Goal: Check status: Check status

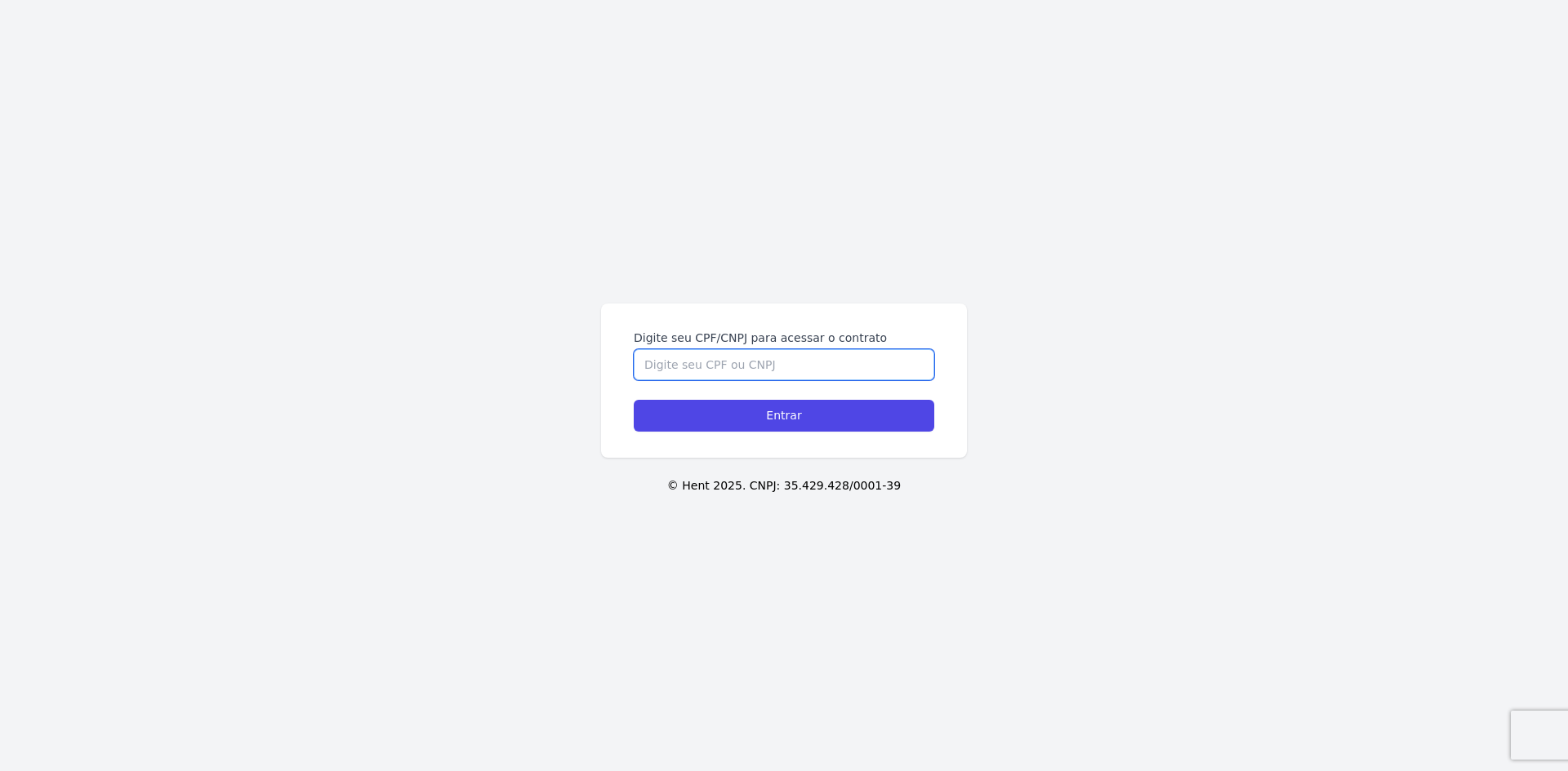
click at [678, 371] on input "Digite seu CPF/CNPJ para acessar o contrato" at bounding box center [784, 365] width 301 height 31
type input "39719188806"
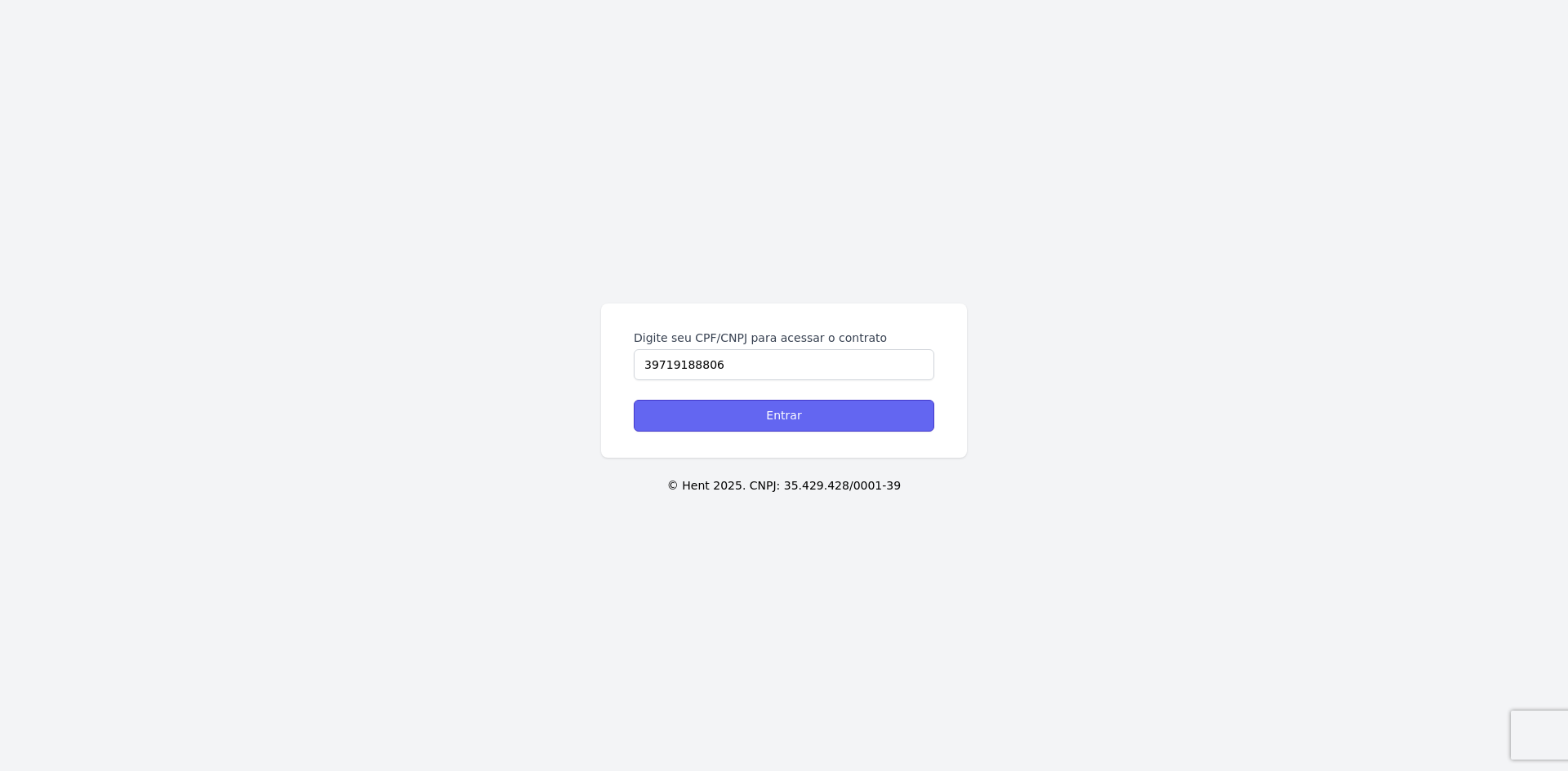
click at [775, 411] on input "Entrar" at bounding box center [784, 416] width 301 height 32
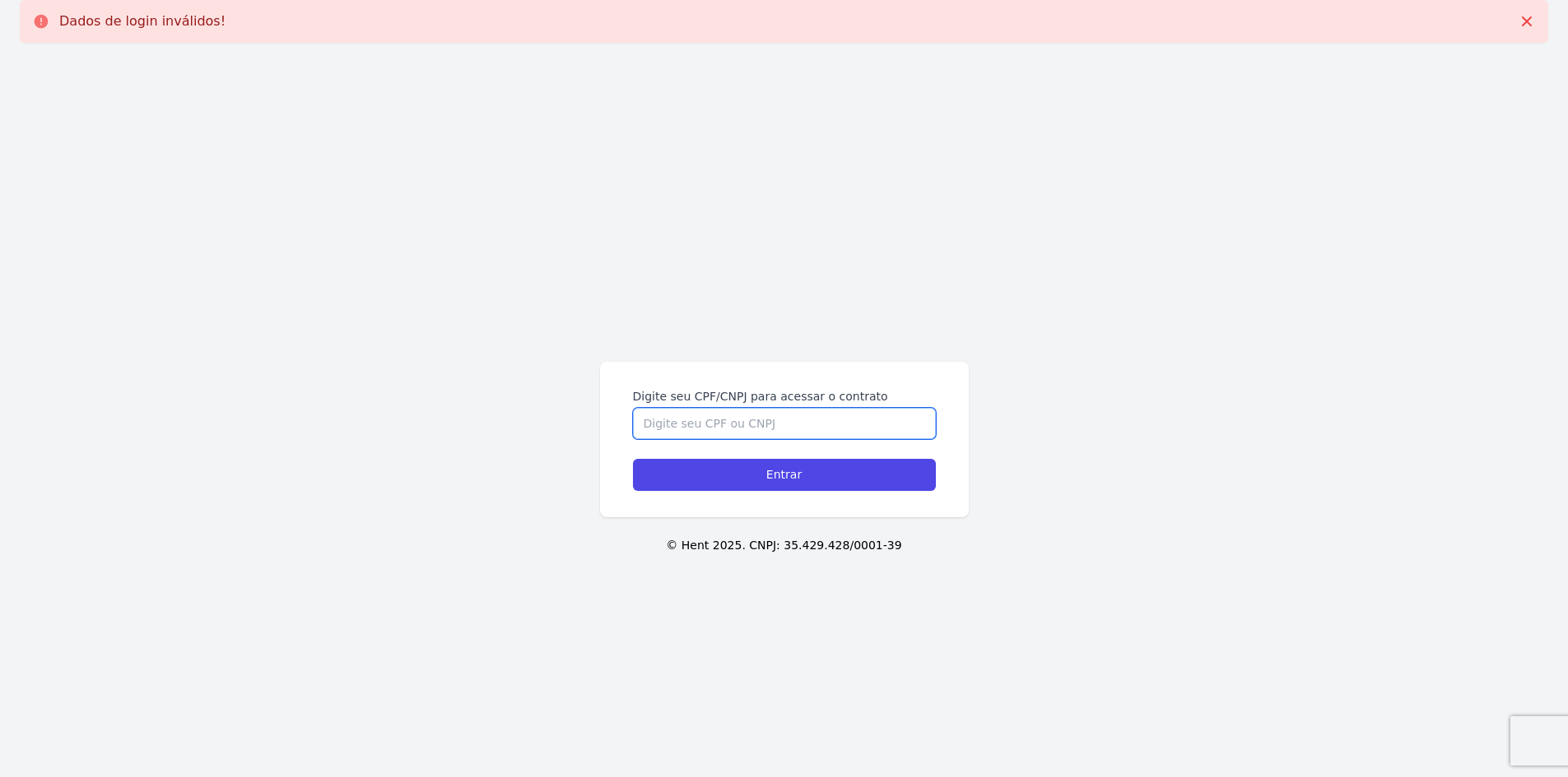
click at [777, 420] on input "Digite seu CPF/CNPJ para acessar o contrato" at bounding box center [784, 423] width 303 height 31
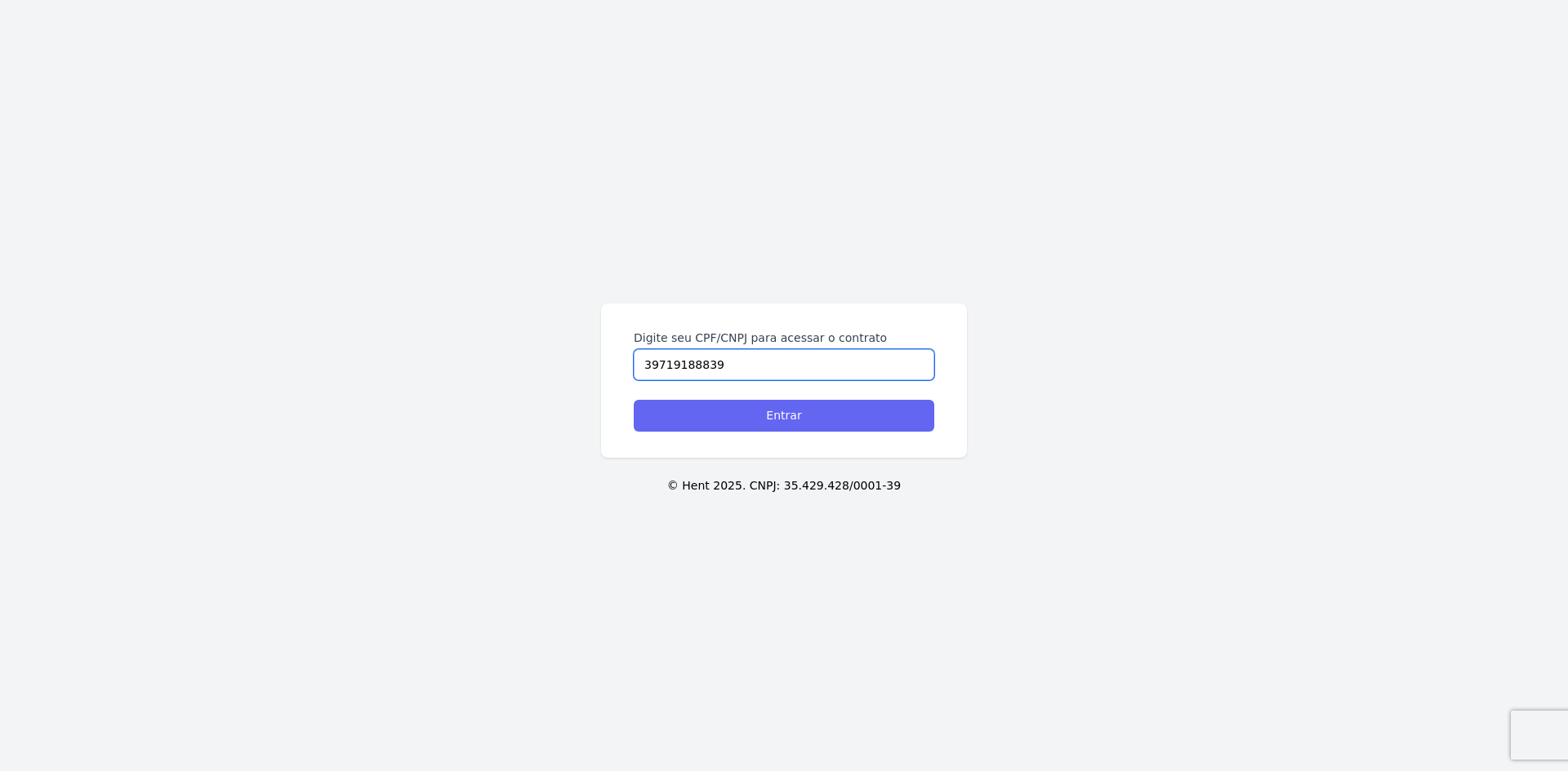
type input "39719188839"
click at [783, 417] on input "Entrar" at bounding box center [784, 416] width 301 height 32
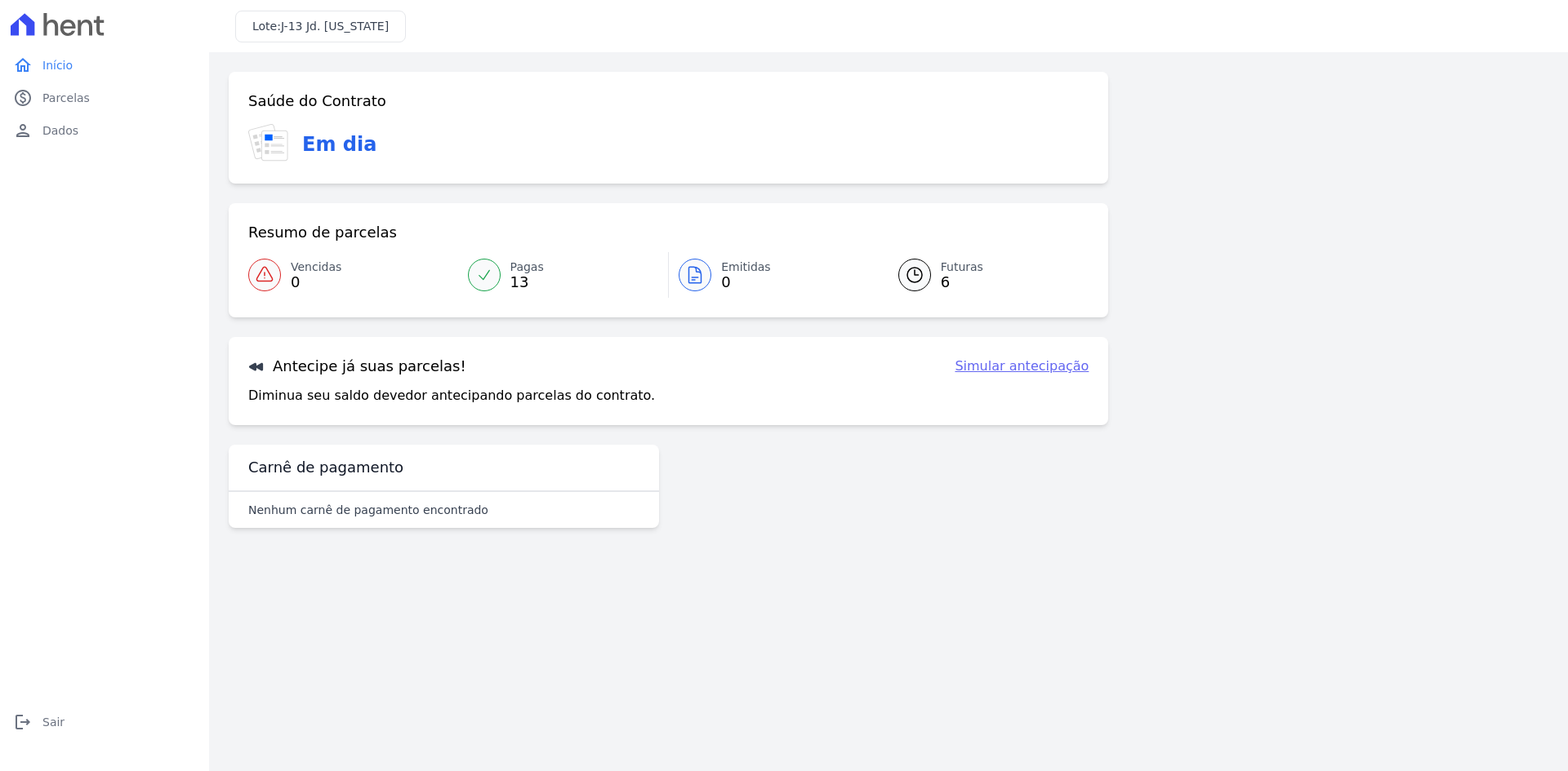
click at [494, 269] on div at bounding box center [484, 275] width 33 height 33
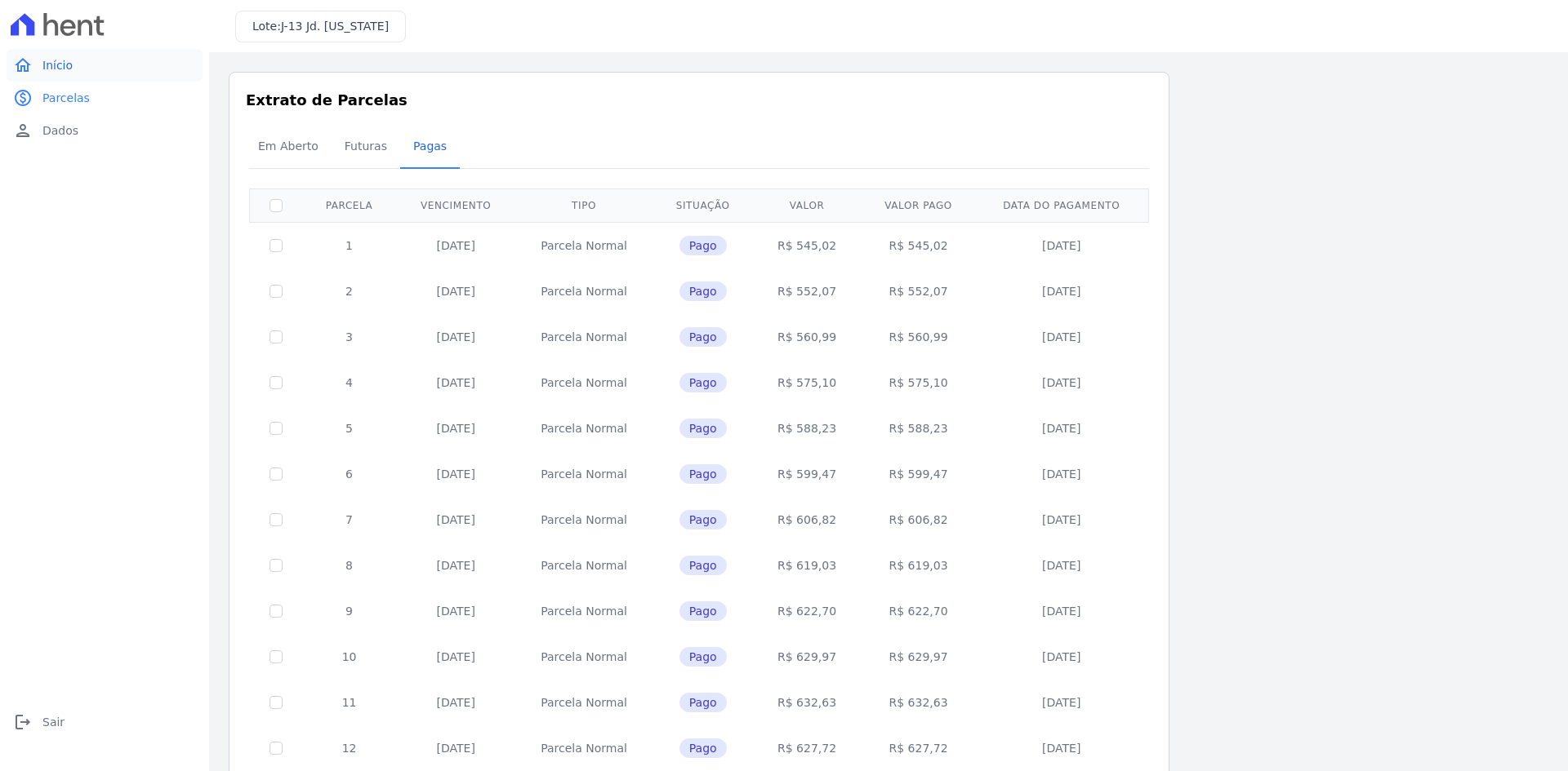
click at [62, 61] on span "Início" at bounding box center [58, 64] width 30 height 16
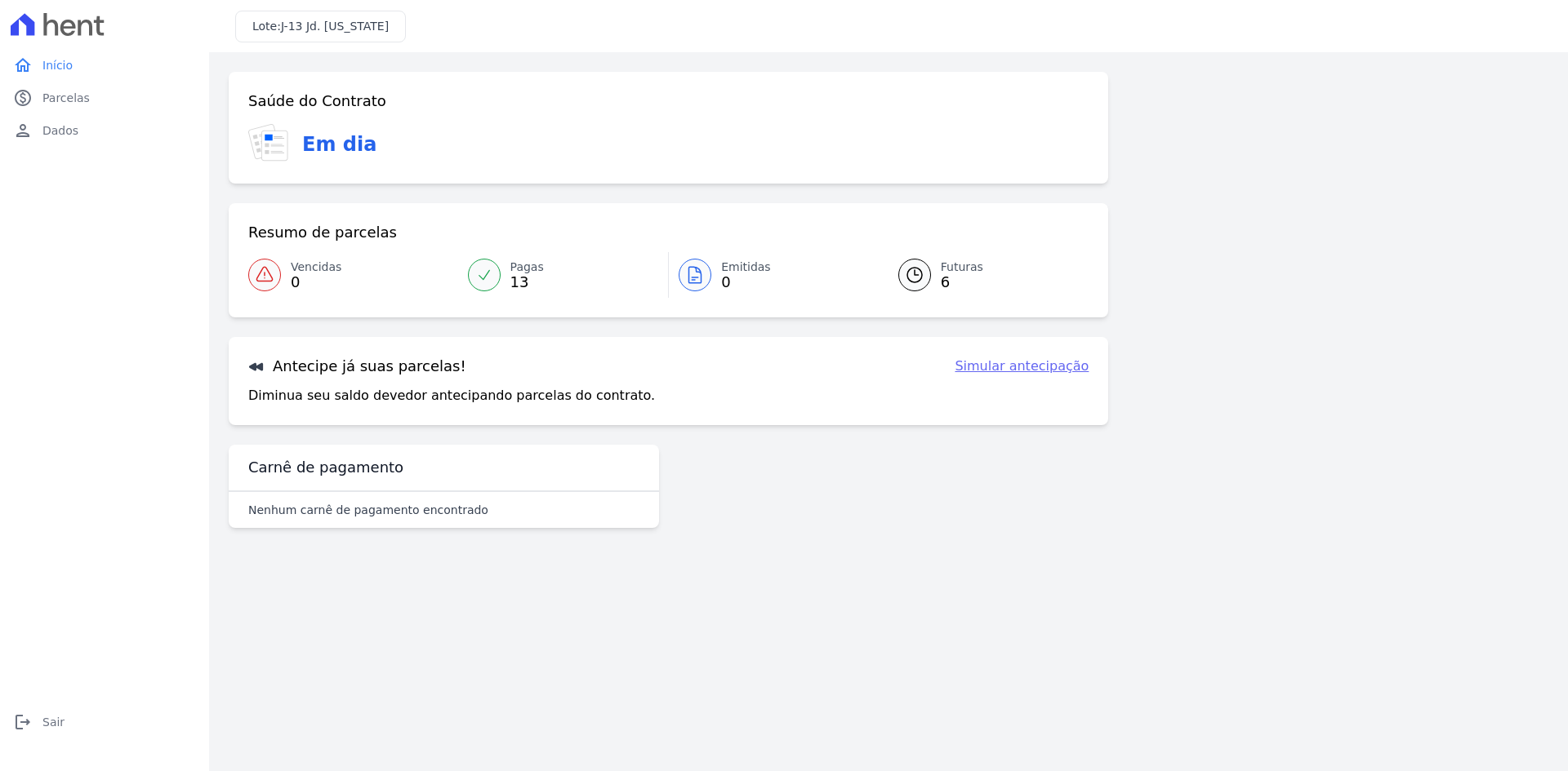
click at [735, 269] on span "Emitidas" at bounding box center [746, 267] width 50 height 17
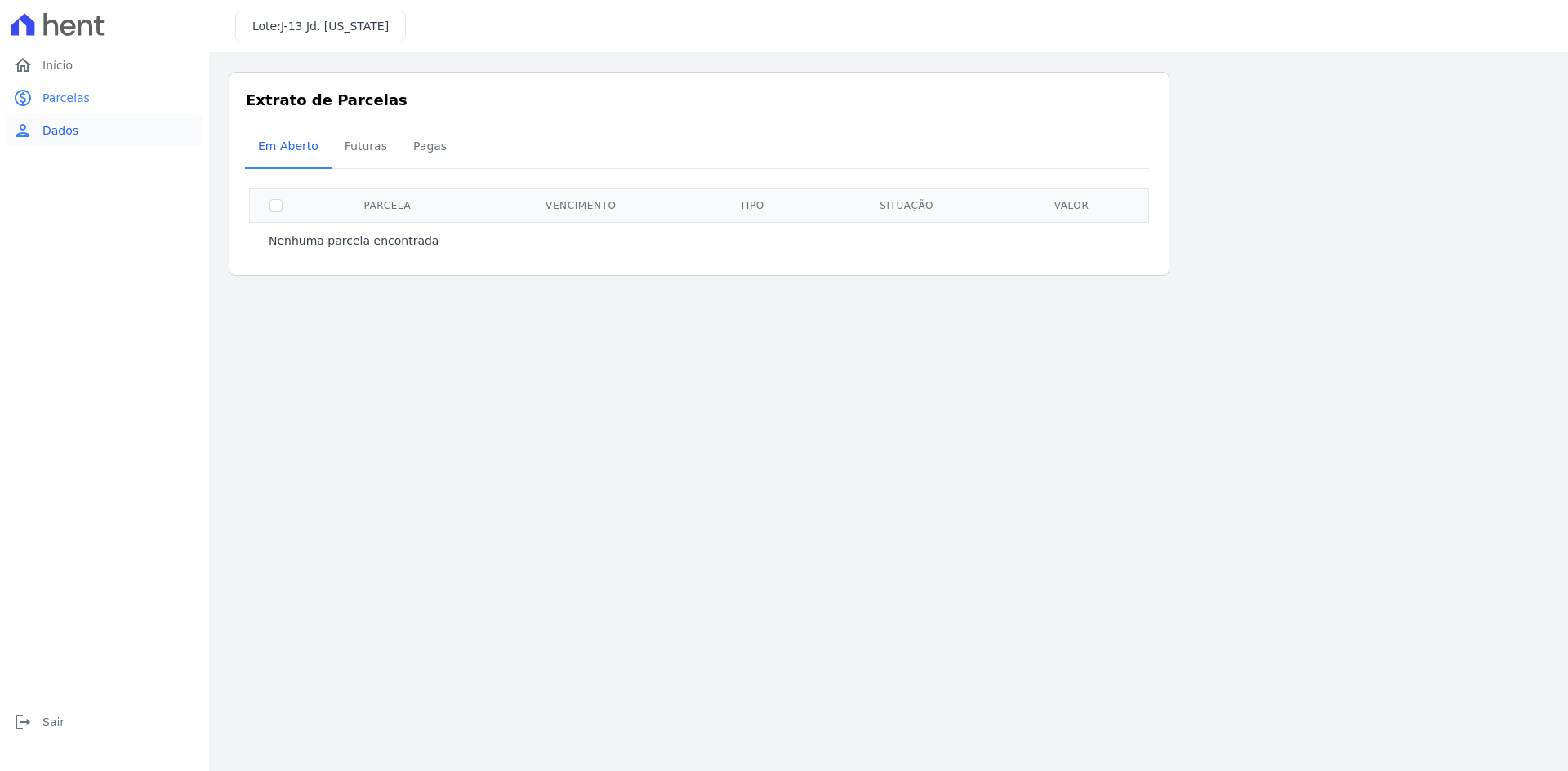
click at [49, 121] on link "person Dados" at bounding box center [104, 130] width 196 height 33
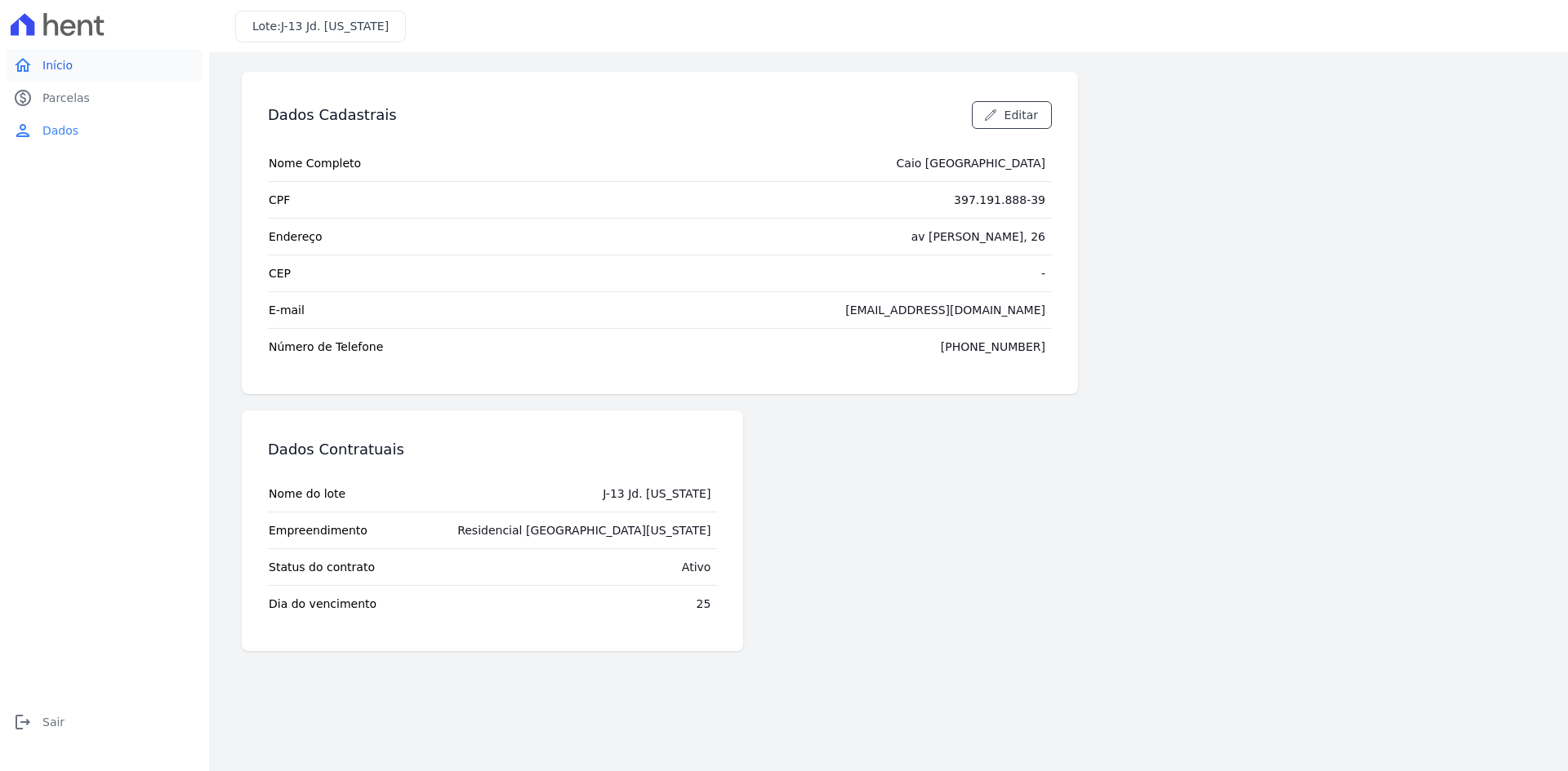
click at [57, 60] on span "Início" at bounding box center [58, 64] width 30 height 16
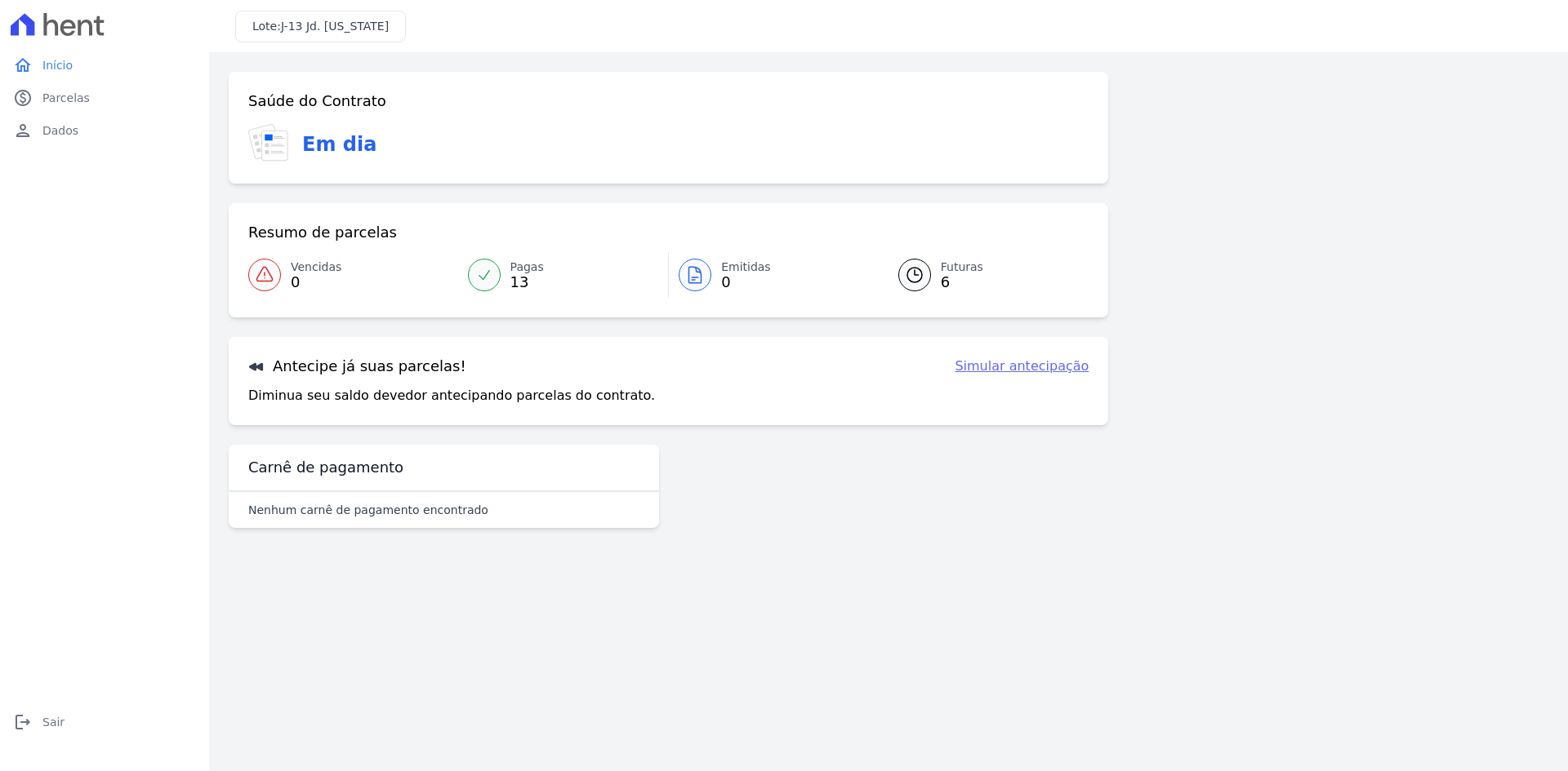
click at [920, 273] on icon at bounding box center [914, 275] width 20 height 20
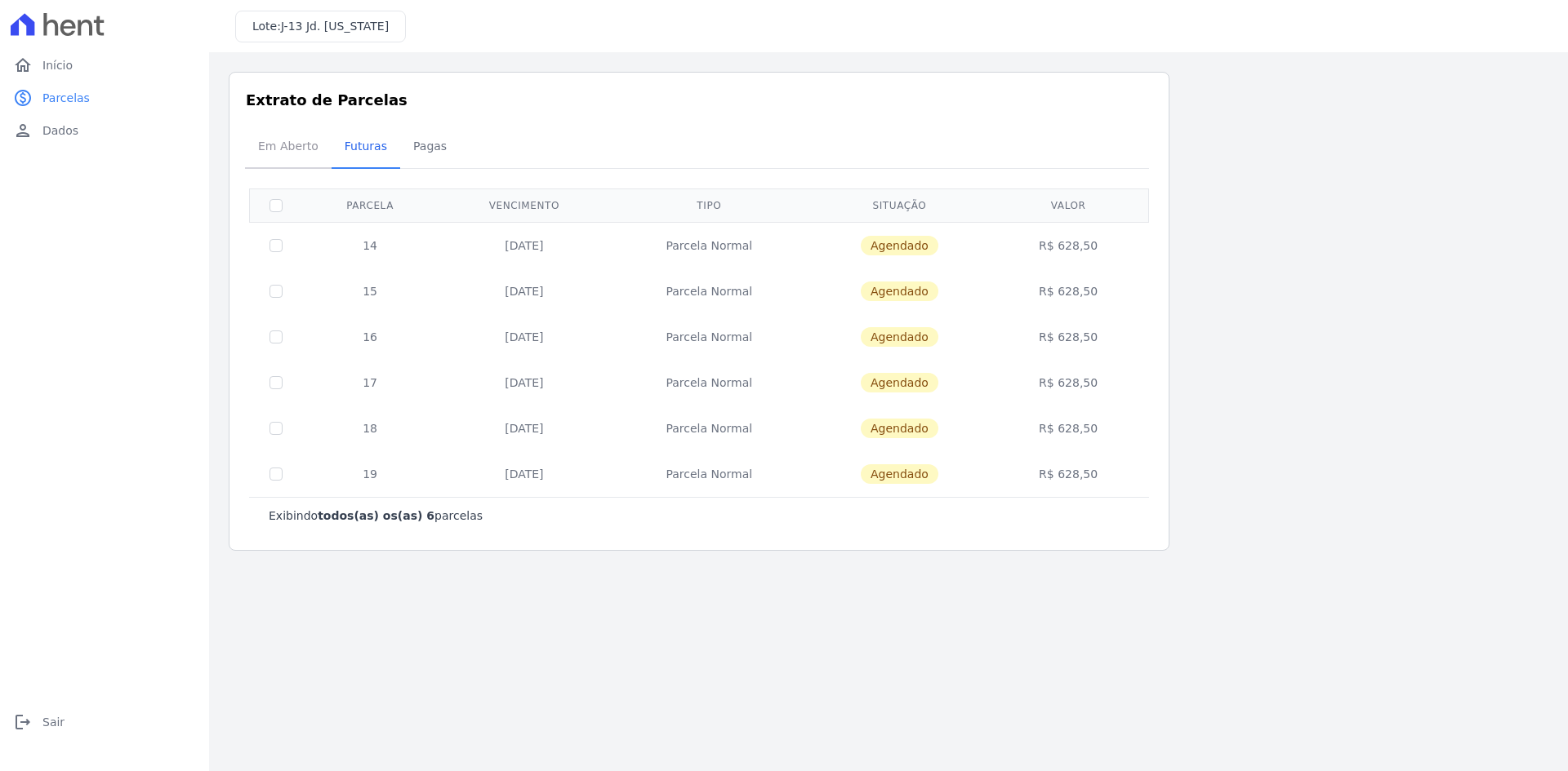
click at [291, 141] on span "Em Aberto" at bounding box center [288, 146] width 80 height 33
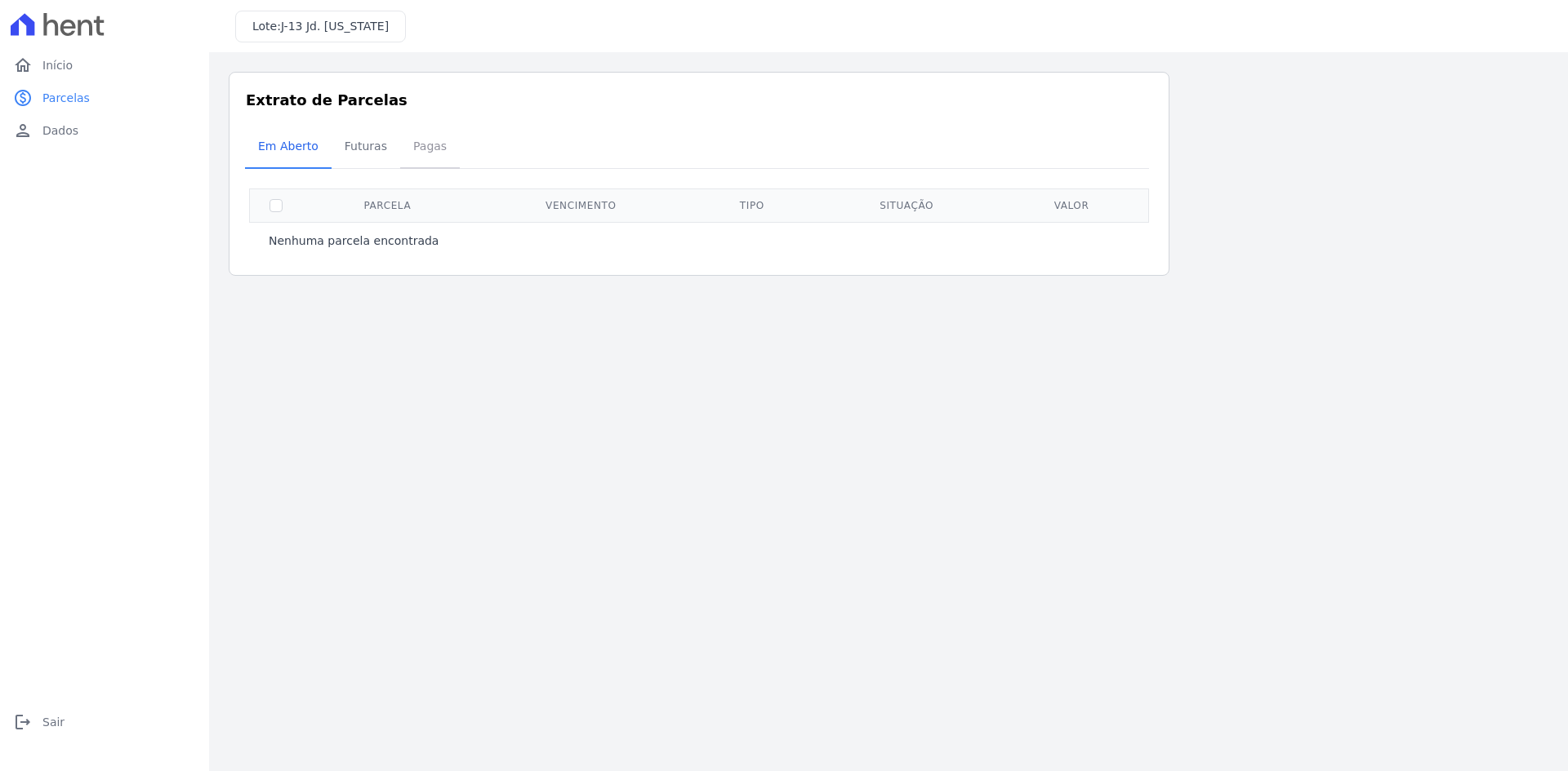
click at [421, 145] on span "Pagas" at bounding box center [430, 146] width 53 height 33
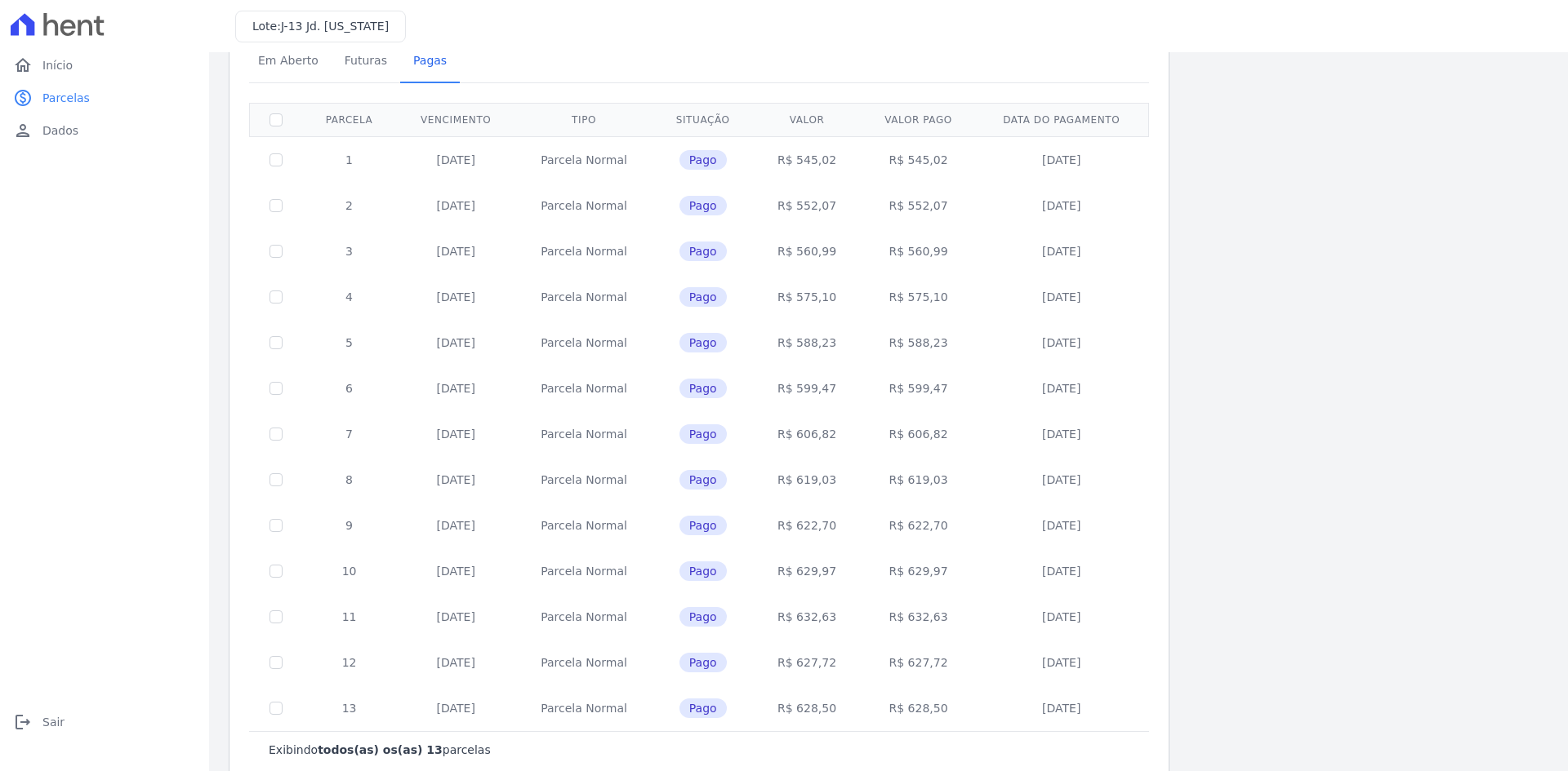
scroll to position [119, 0]
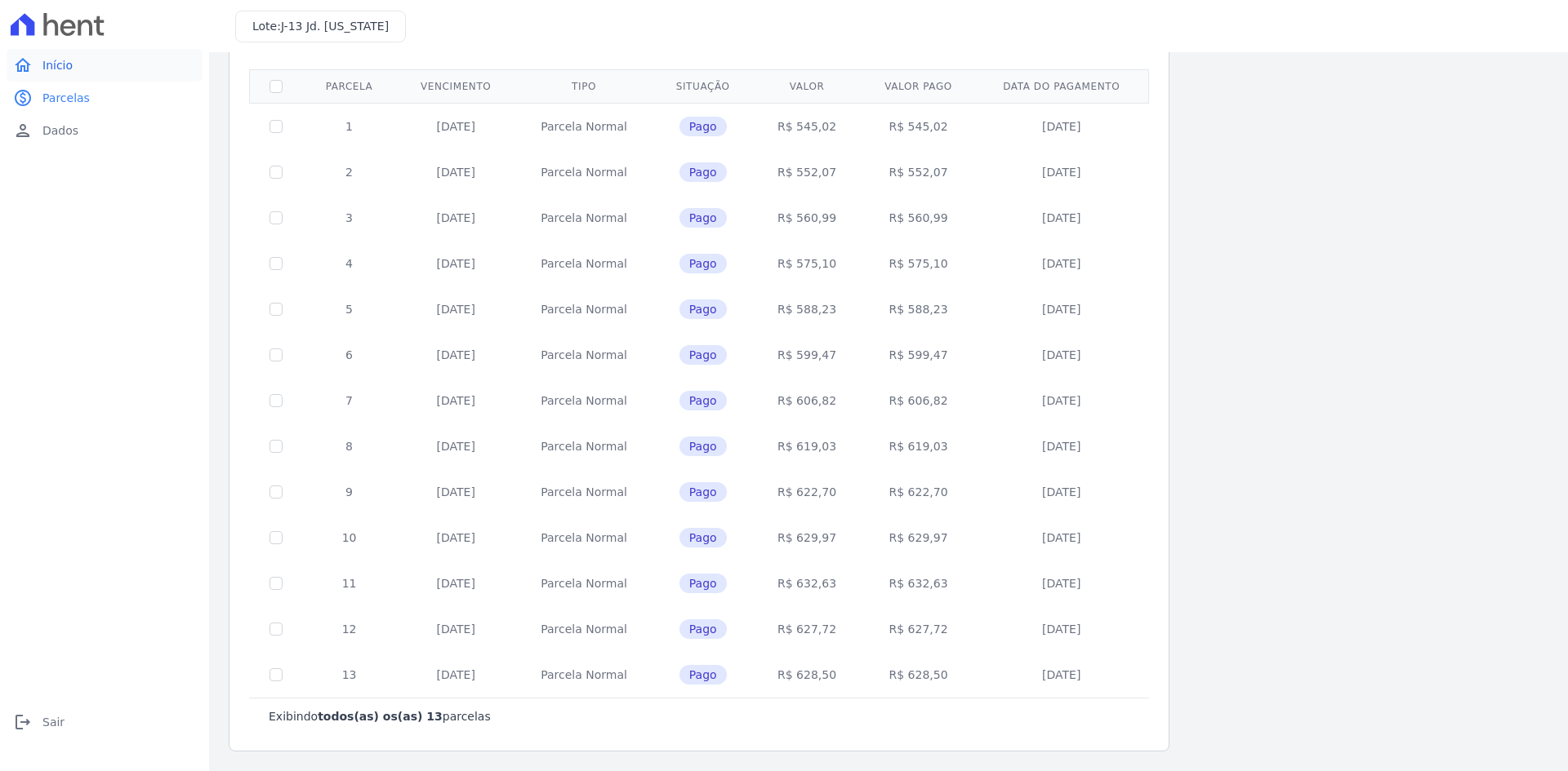
click at [71, 66] on link "home Início" at bounding box center [104, 65] width 196 height 33
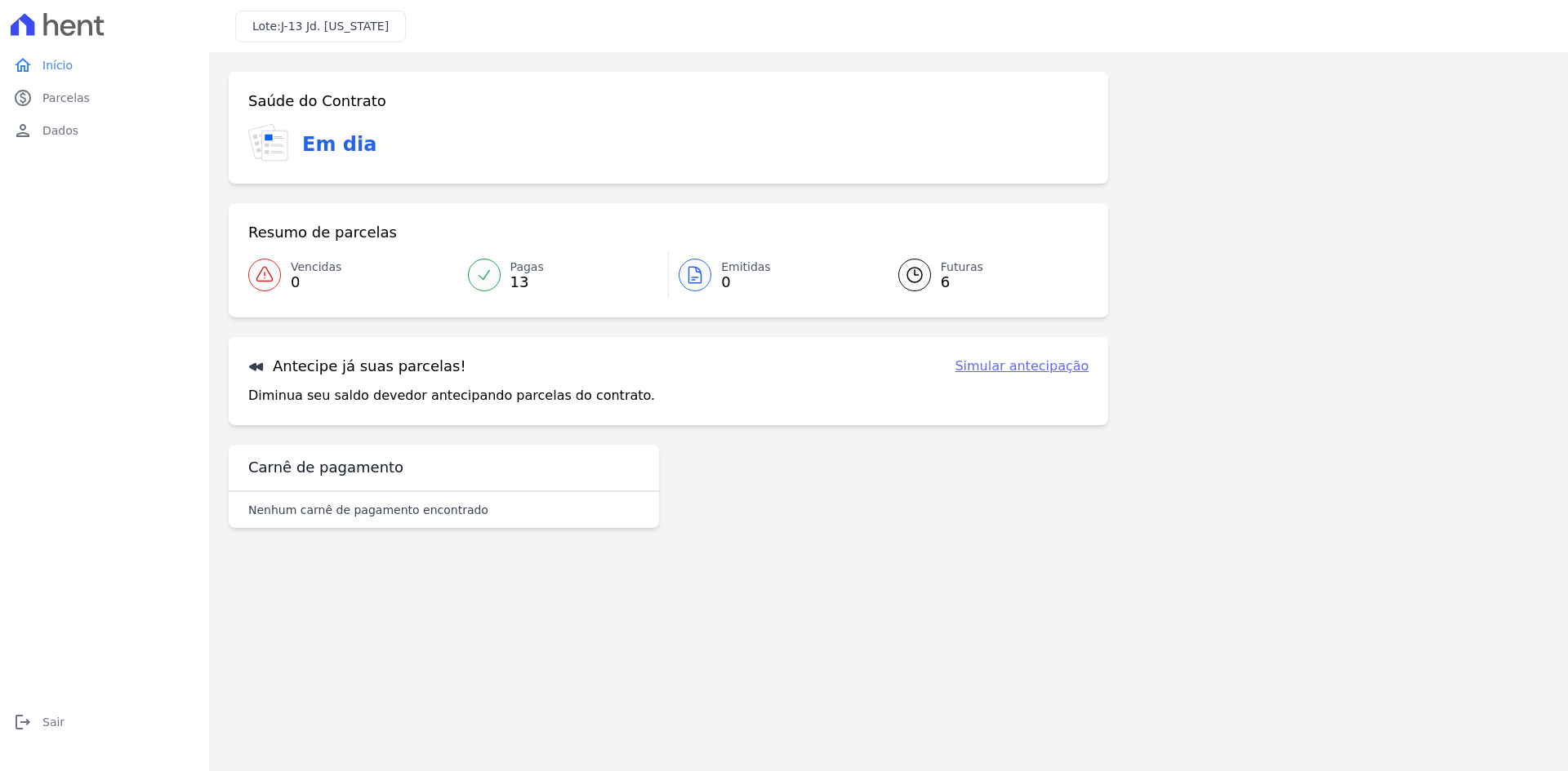
click at [1015, 368] on link "Simular antecipação" at bounding box center [1022, 367] width 134 height 20
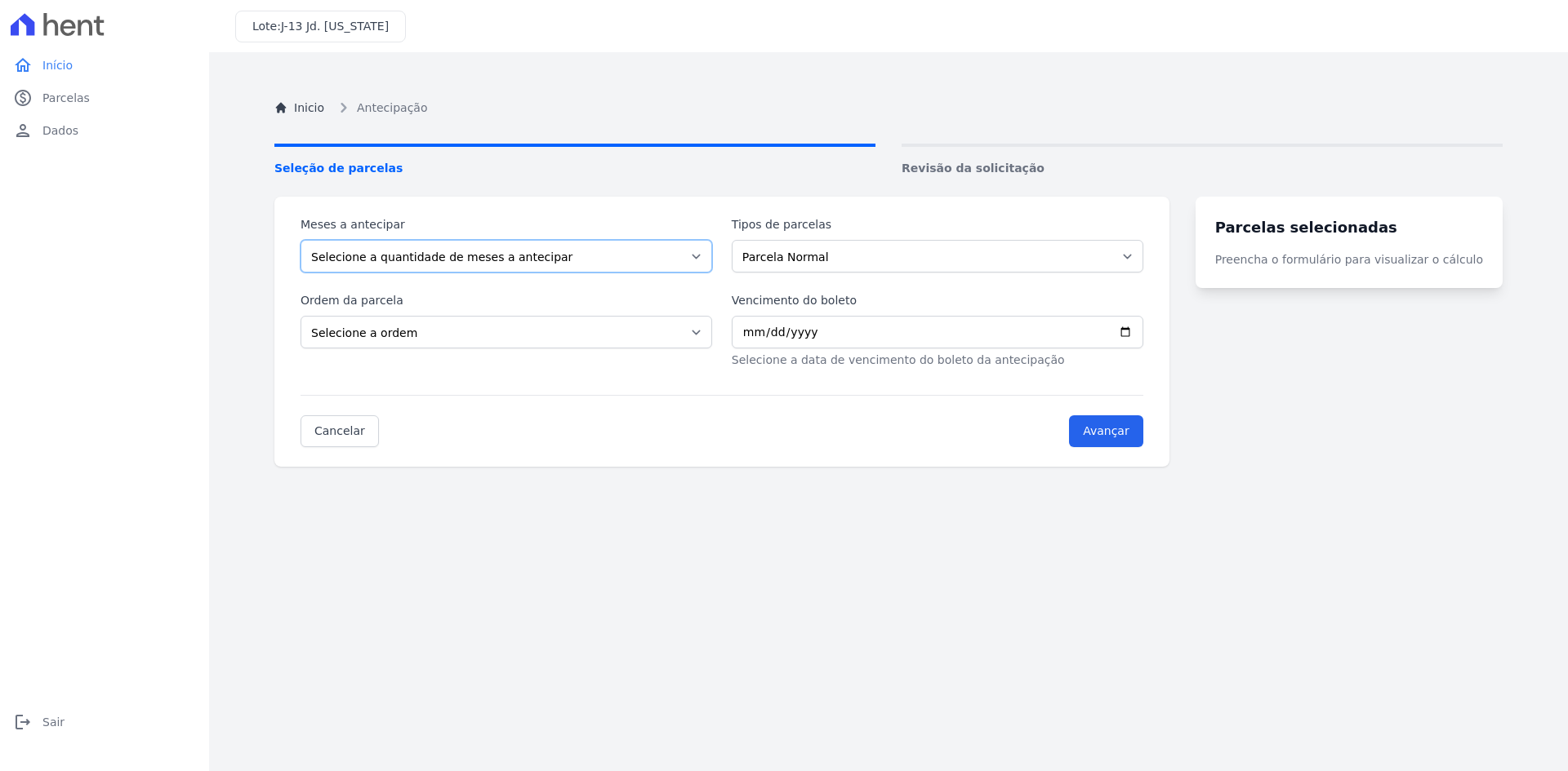
click at [705, 254] on select "Selecione a quantidade de meses a antecipar 1 2 3 4 5" at bounding box center [506, 256] width 411 height 33
click at [62, 63] on span "Início" at bounding box center [58, 64] width 30 height 16
